Goal: Information Seeking & Learning: Find specific fact

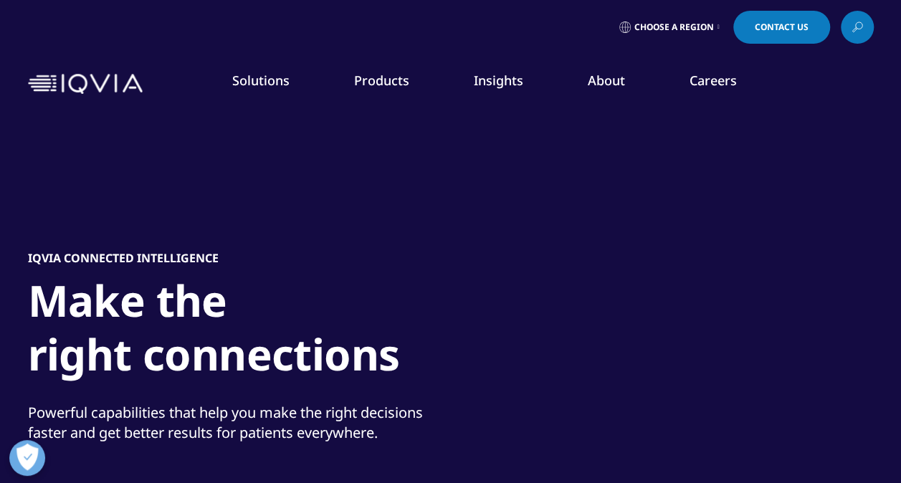
click at [860, 22] on icon at bounding box center [856, 27] width 11 height 19
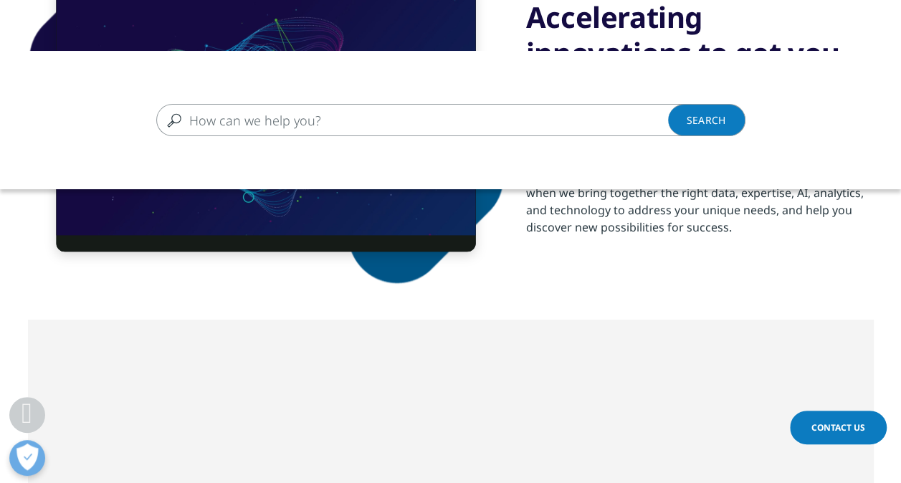
scroll to position [844, 0]
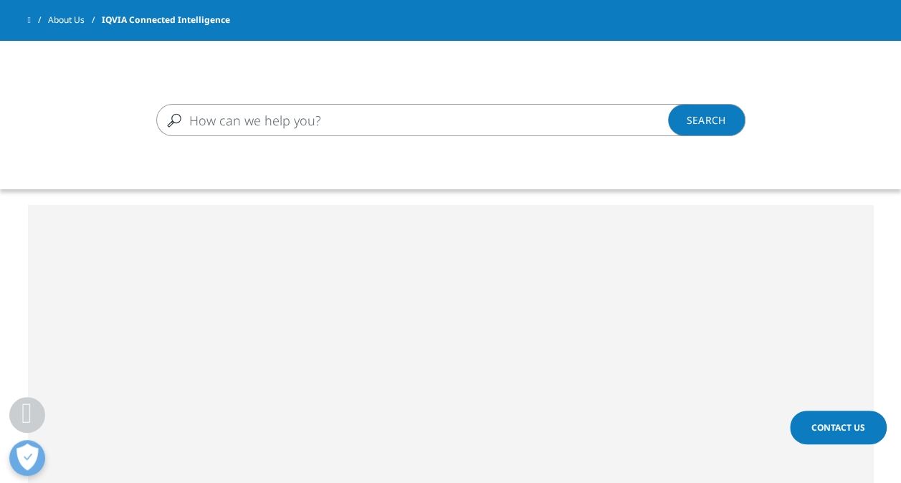
click at [586, 125] on input "Search" at bounding box center [429, 120] width 547 height 32
type input "code of conduct"
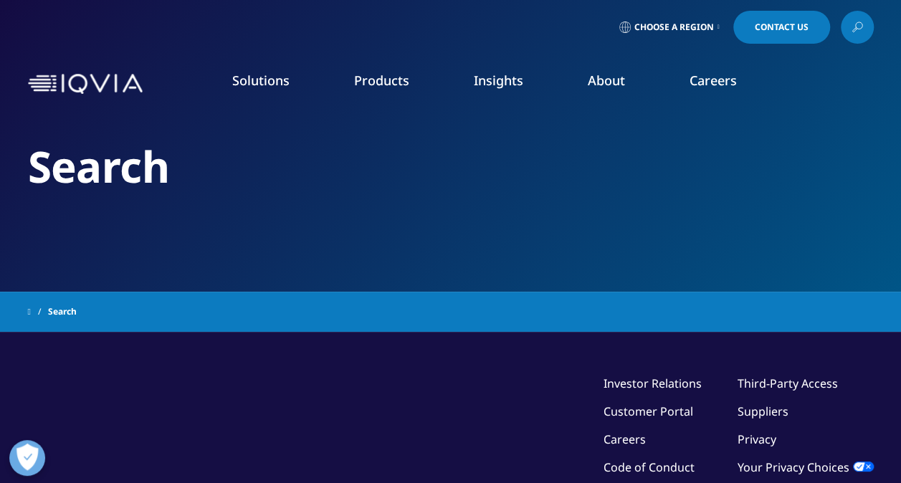
type input "code of conduct"
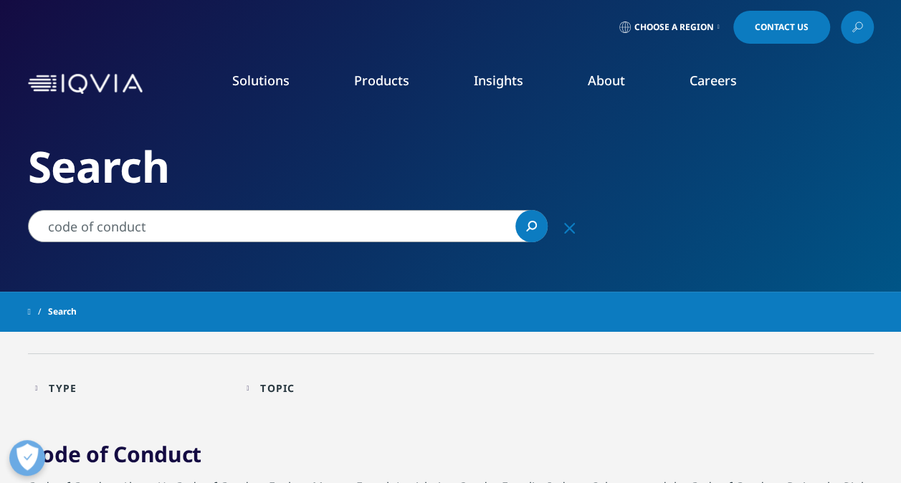
click at [107, 75] on img at bounding box center [85, 84] width 115 height 21
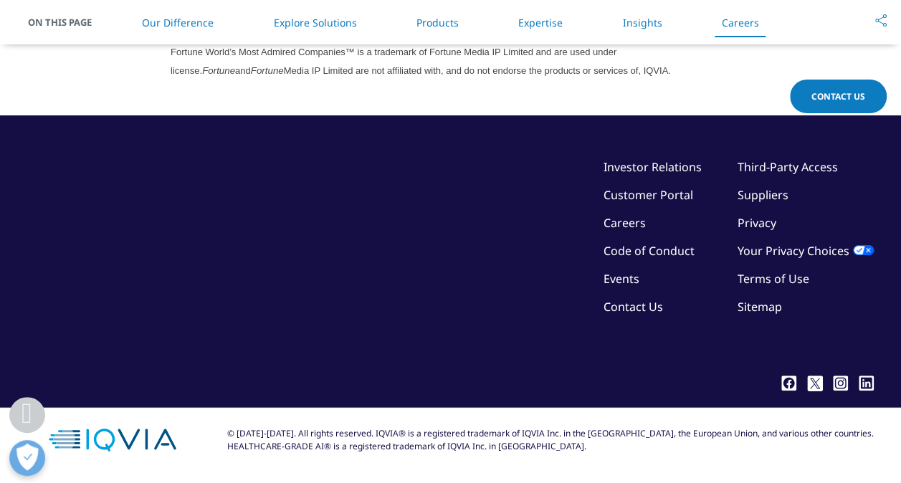
scroll to position [4063, 0]
